Goal: Task Accomplishment & Management: Use online tool/utility

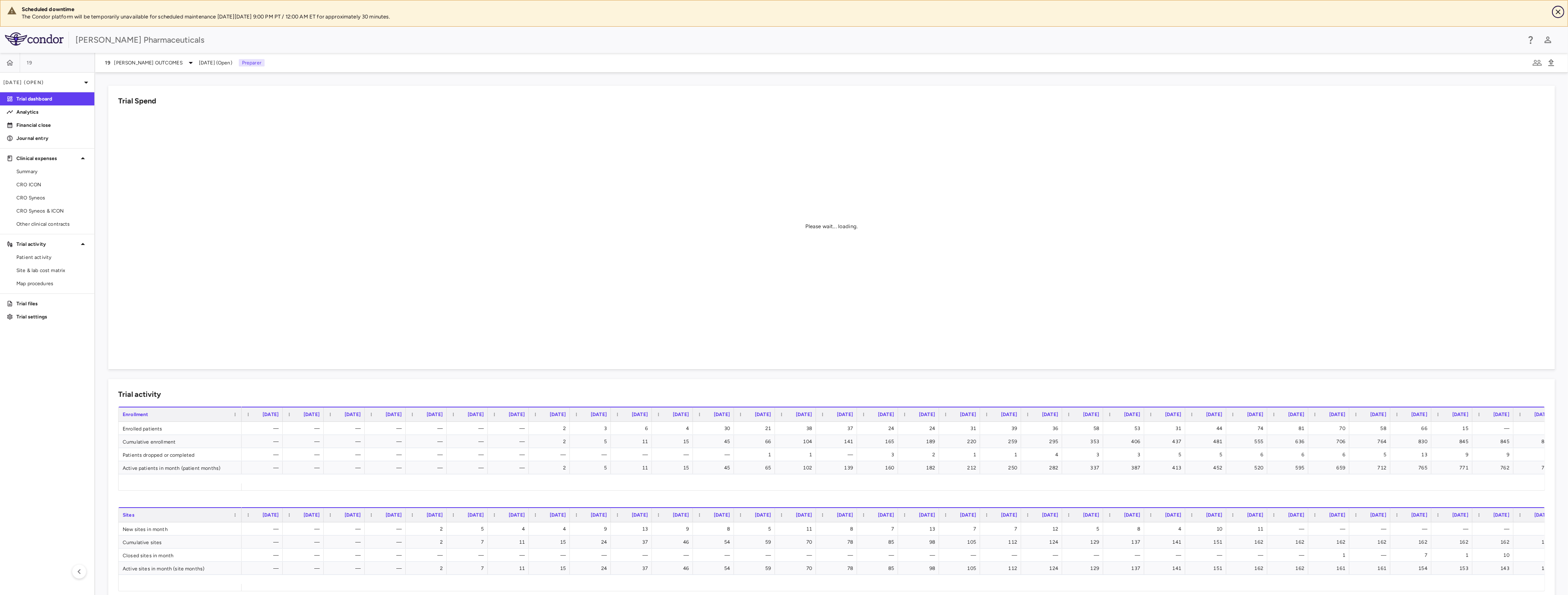
click at [1560, 13] on icon "Close" at bounding box center [1558, 12] width 5 height 5
